Goal: Navigation & Orientation: Find specific page/section

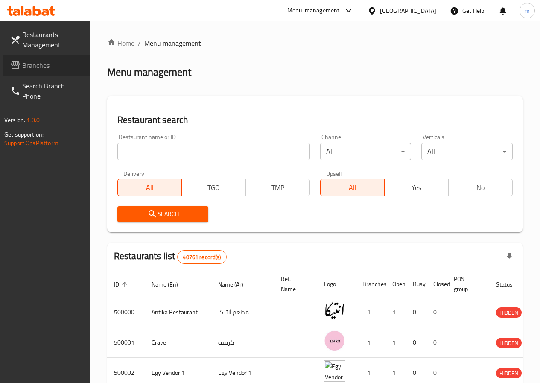
click at [48, 67] on span "Branches" at bounding box center [52, 65] width 61 height 10
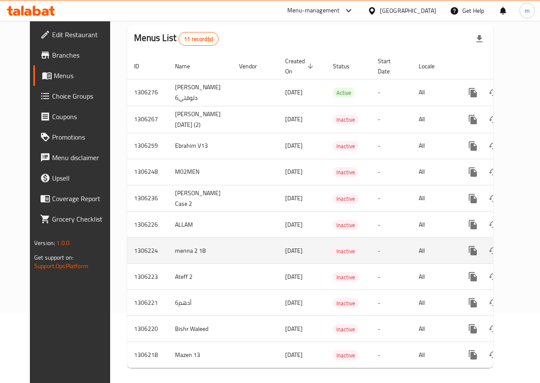
scroll to position [86, 0]
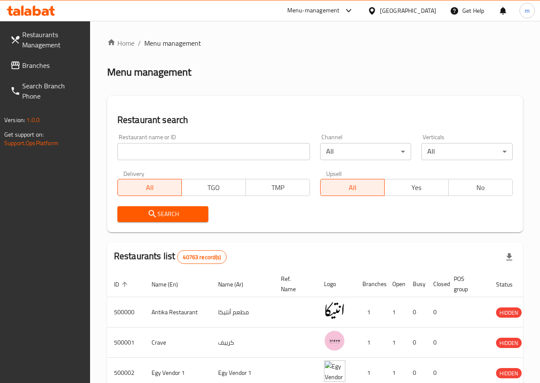
click at [164, 153] on input "search" at bounding box center [213, 151] width 193 height 17
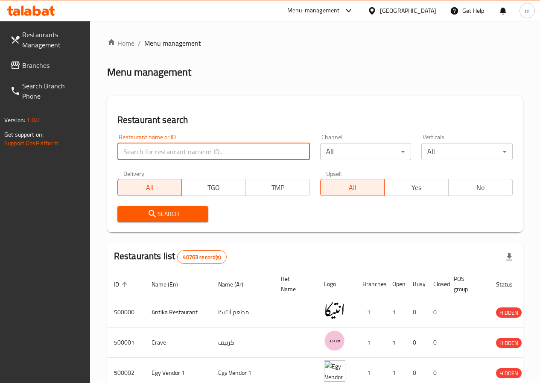
click at [175, 154] on input "search" at bounding box center [213, 151] width 193 height 17
click at [429, 13] on div "[GEOGRAPHIC_DATA]" at bounding box center [408, 10] width 56 height 9
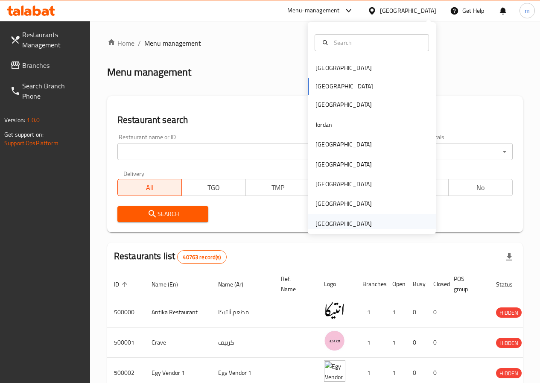
click at [372, 224] on div "United Arab Emirates" at bounding box center [372, 224] width 128 height 20
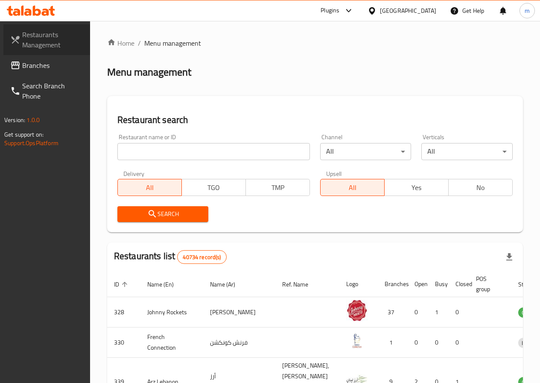
click at [59, 45] on span "Restaurants Management" at bounding box center [52, 39] width 61 height 21
